Goal: Task Accomplishment & Management: Use online tool/utility

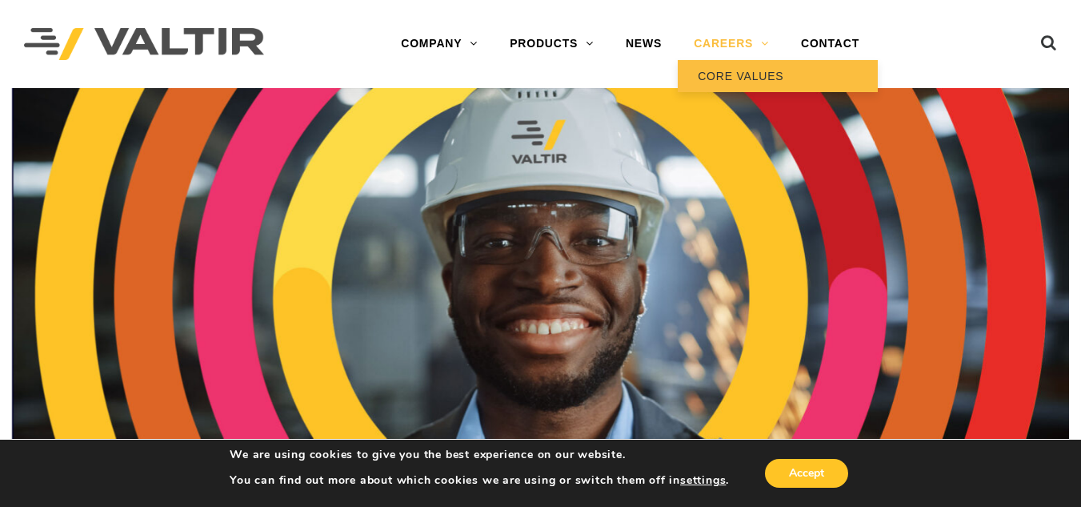
click at [739, 73] on link "CORE VALUES" at bounding box center [778, 76] width 200 height 32
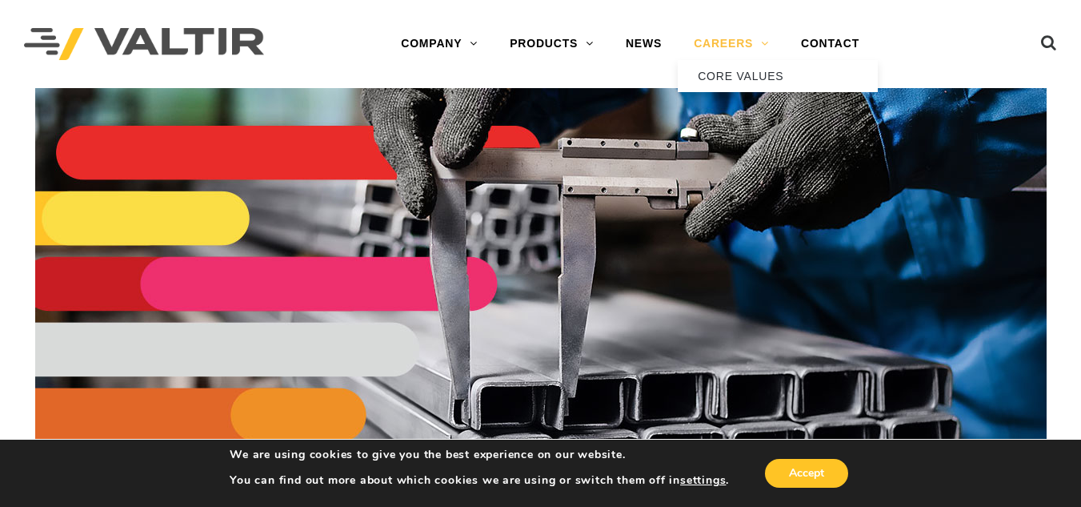
click at [711, 38] on link "CAREERS" at bounding box center [731, 44] width 107 height 32
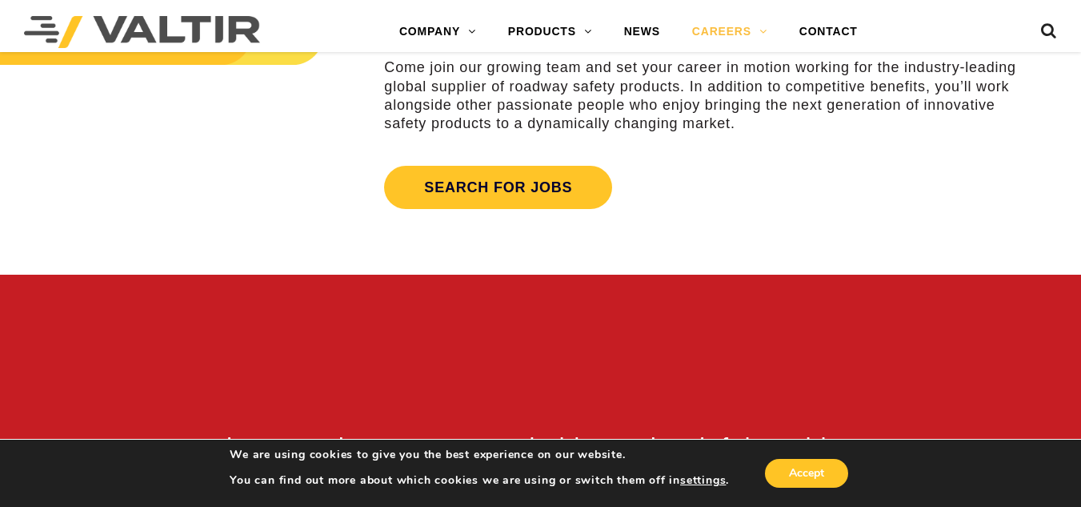
scroll to position [662, 0]
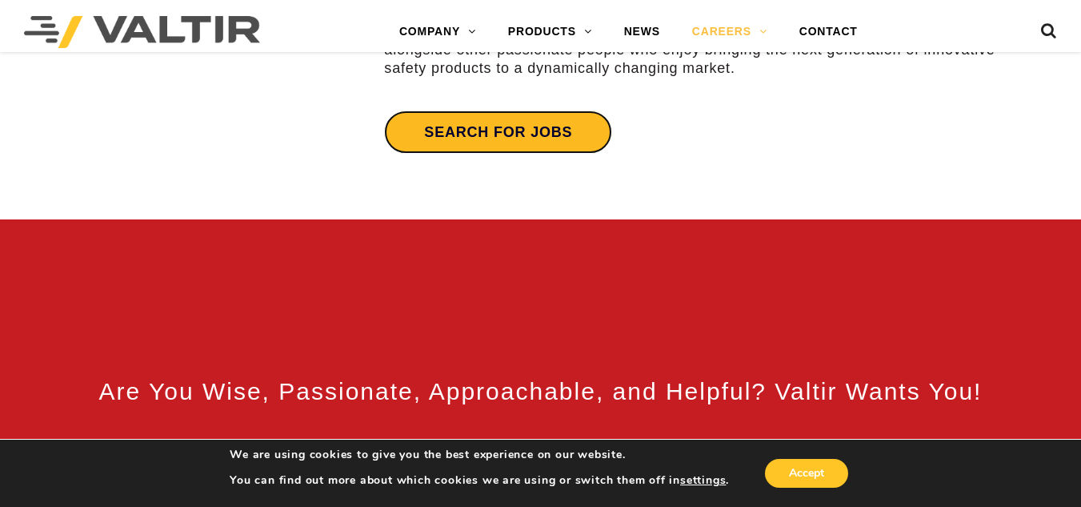
click at [422, 128] on link "Search for jobs" at bounding box center [498, 131] width 228 height 43
click at [528, 122] on link "Search for jobs" at bounding box center [498, 131] width 228 height 43
